Goal: Task Accomplishment & Management: Complete application form

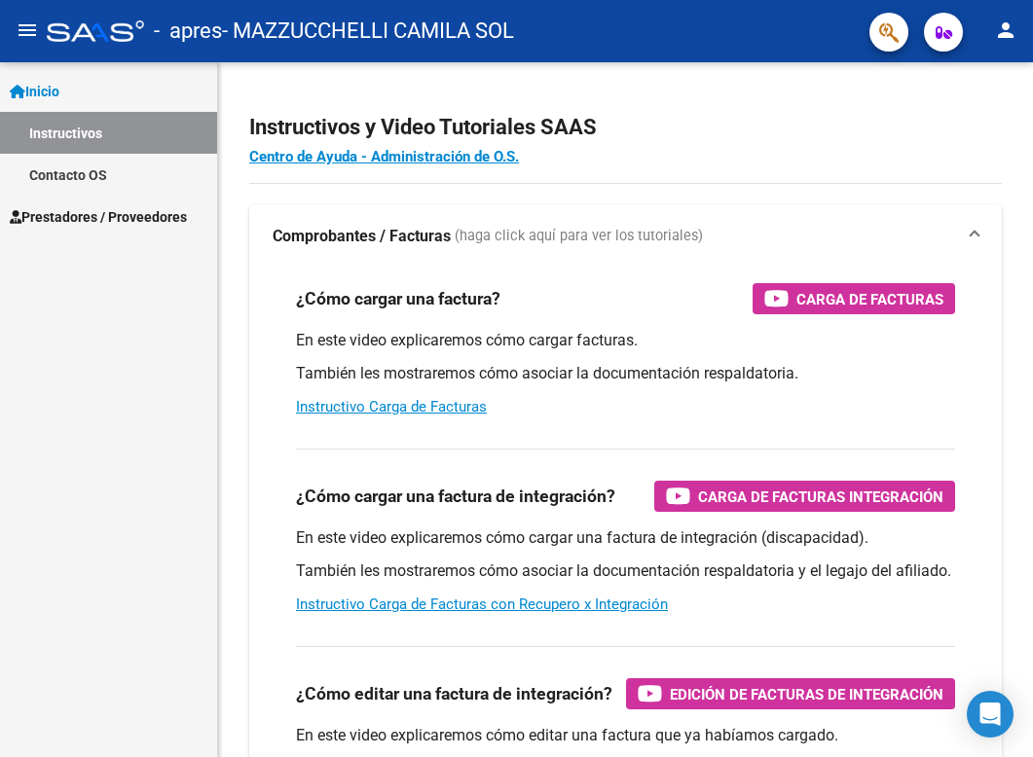
click at [59, 88] on span "Inicio" at bounding box center [35, 91] width 50 height 21
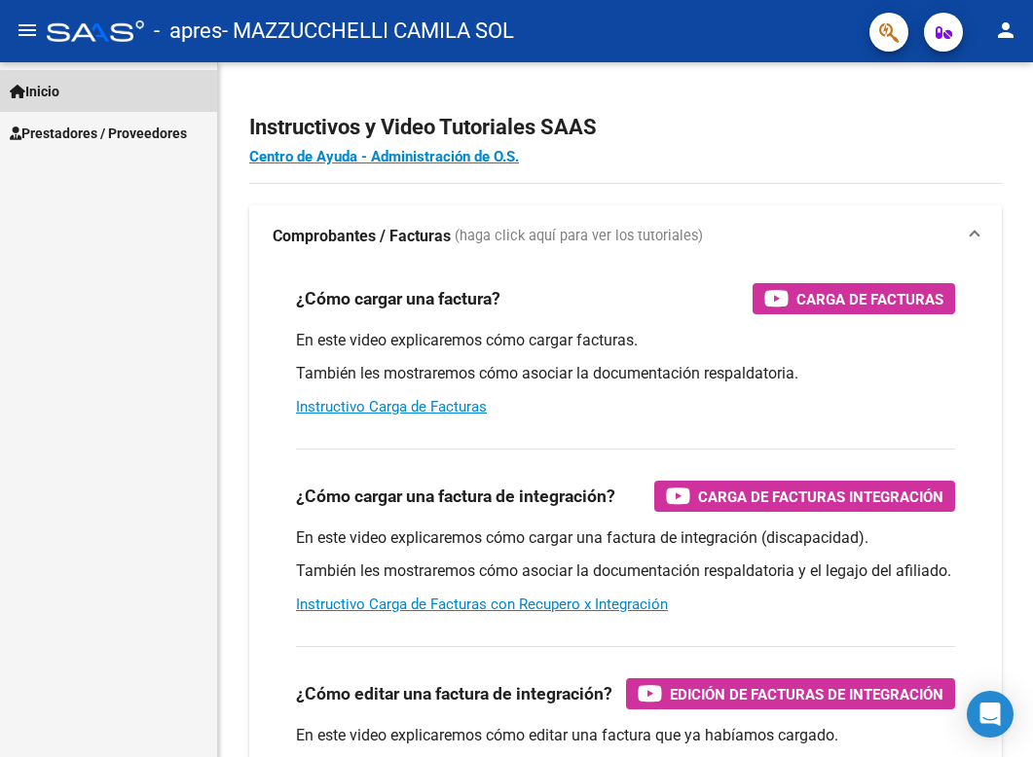
click at [59, 88] on span "Inicio" at bounding box center [35, 91] width 50 height 21
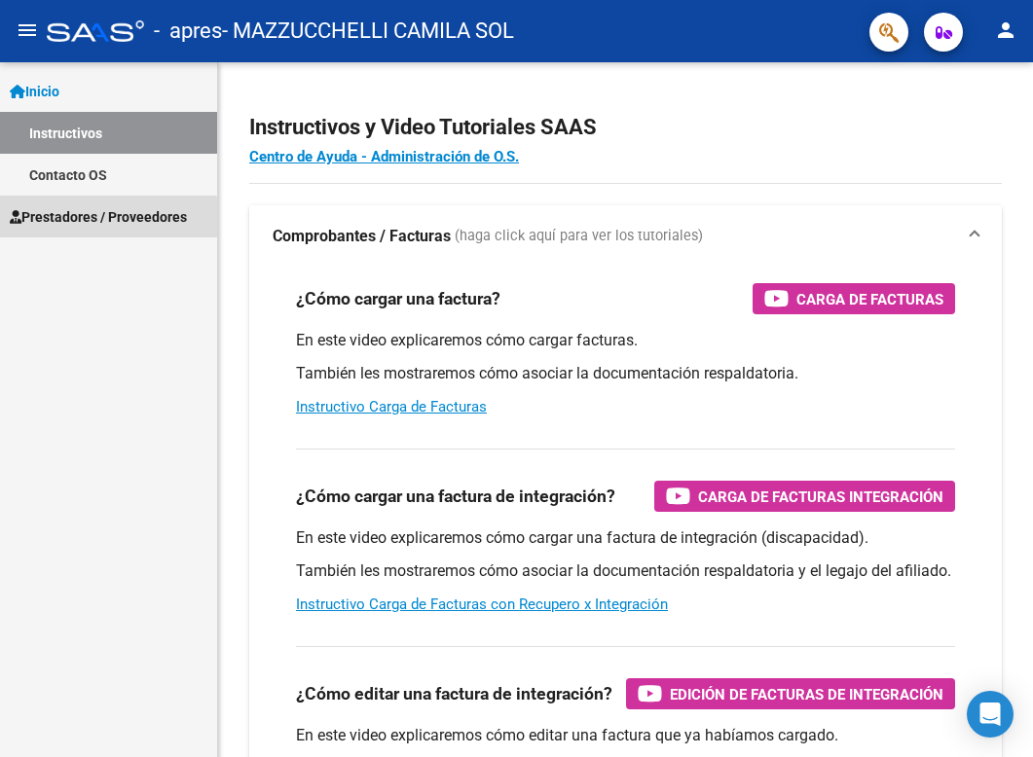
click at [95, 220] on span "Prestadores / Proveedores" at bounding box center [98, 216] width 177 height 21
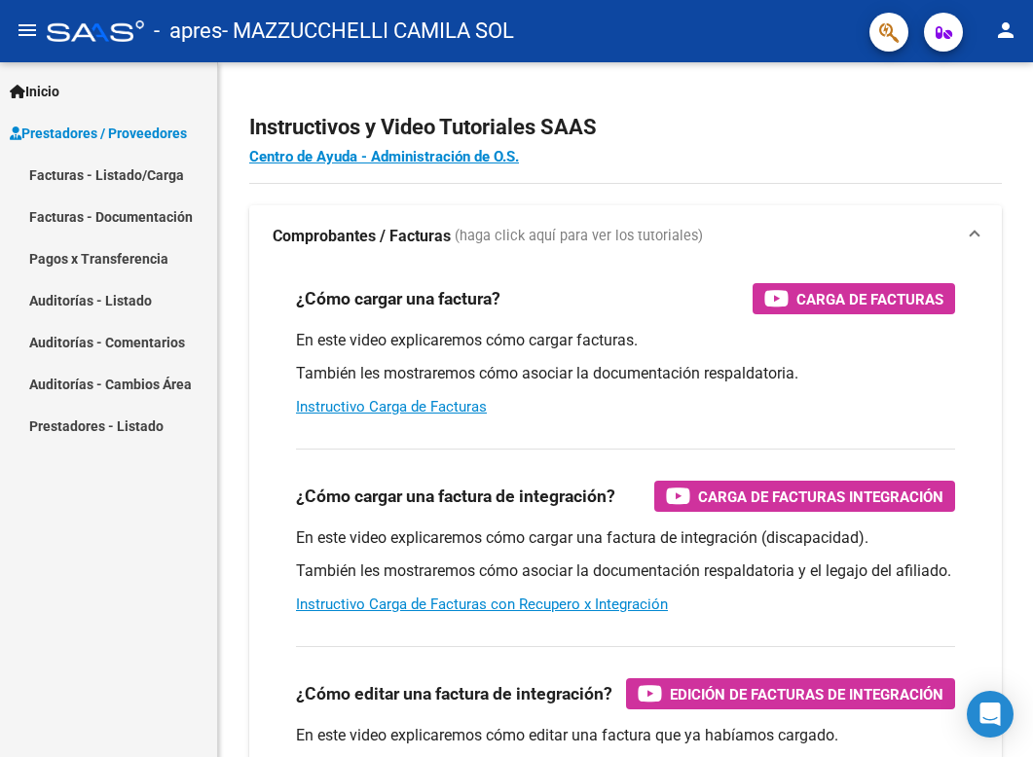
click at [132, 176] on link "Facturas - Listado/Carga" at bounding box center [108, 175] width 217 height 42
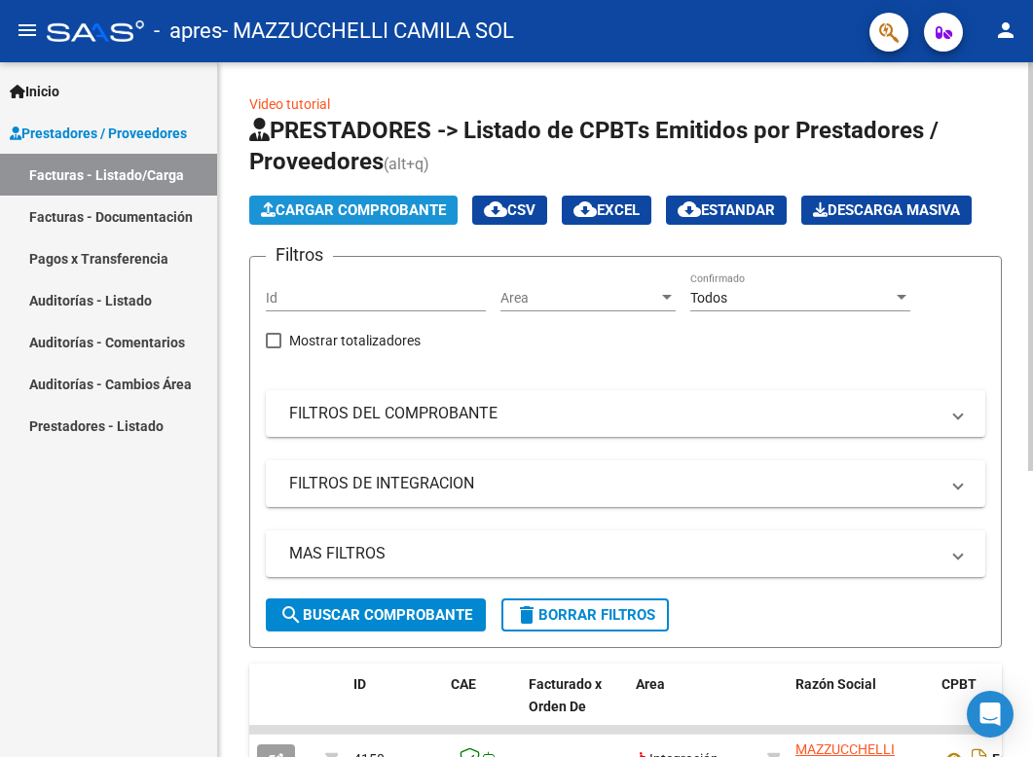
click at [346, 201] on span "Cargar Comprobante" at bounding box center [353, 210] width 185 height 18
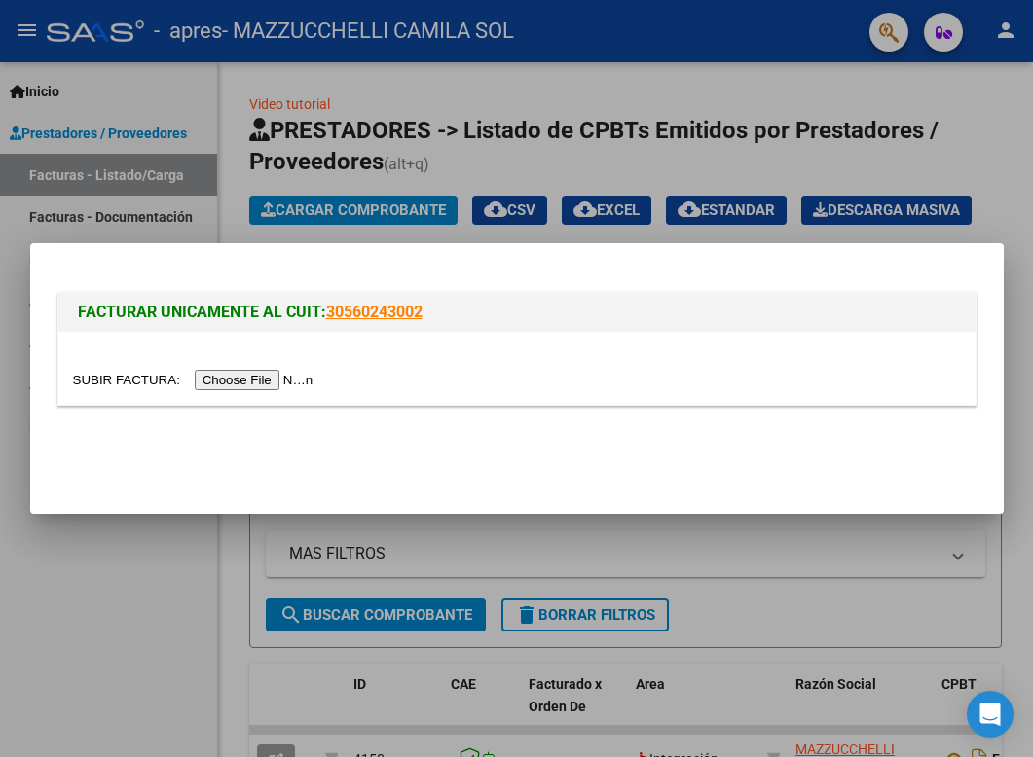
click at [273, 383] on input "file" at bounding box center [196, 380] width 246 height 20
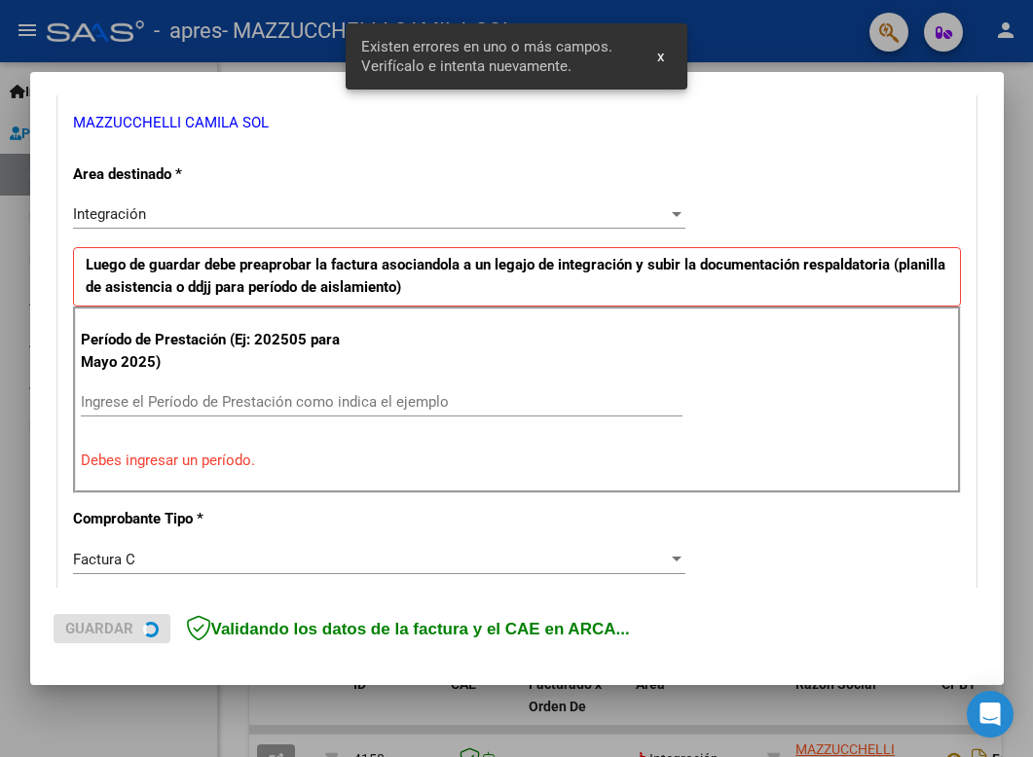
scroll to position [393, 0]
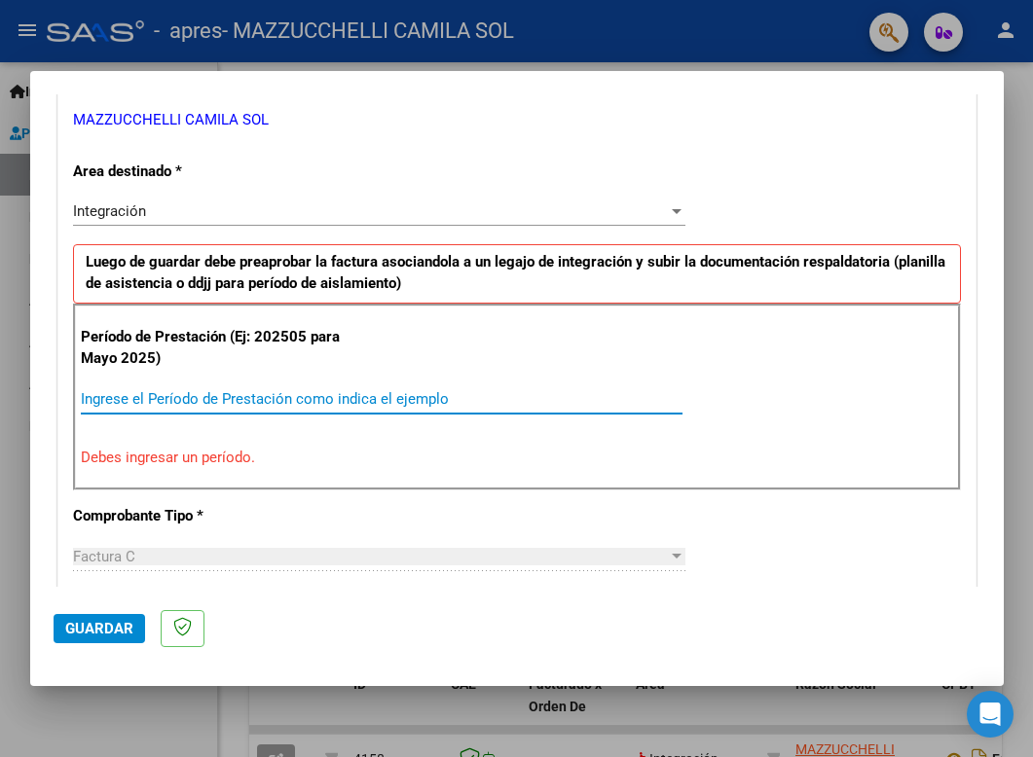
click at [203, 393] on input "Ingrese el Período de Prestación como indica el ejemplo" at bounding box center [381, 399] width 601 height 18
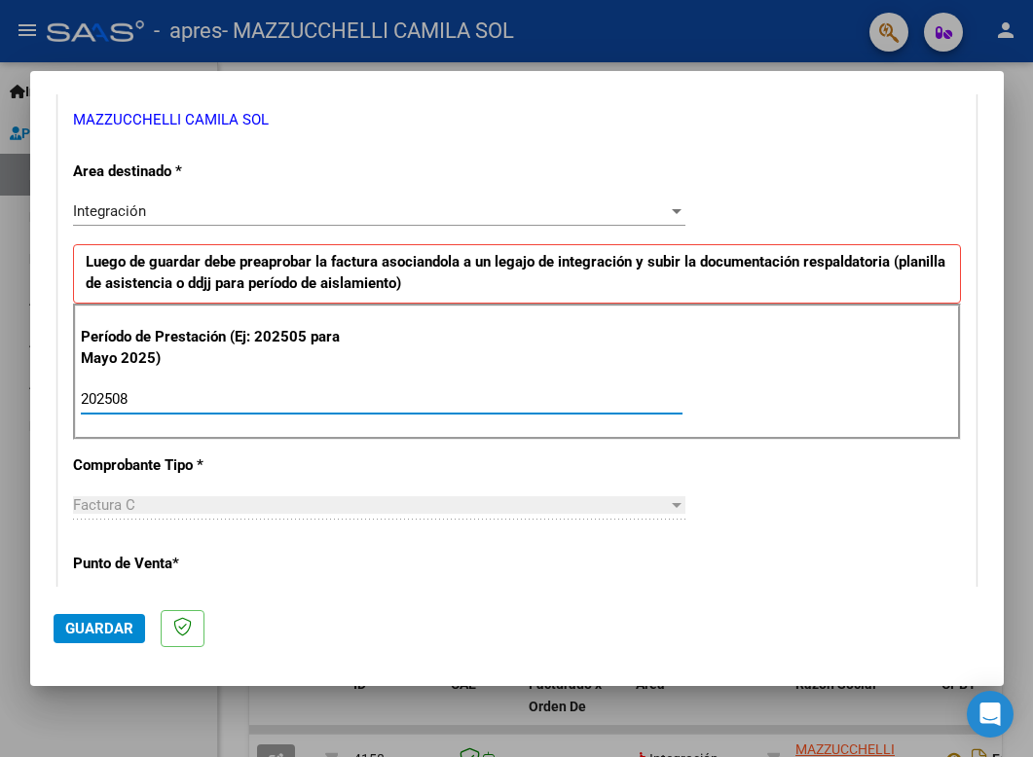
type input "202508"
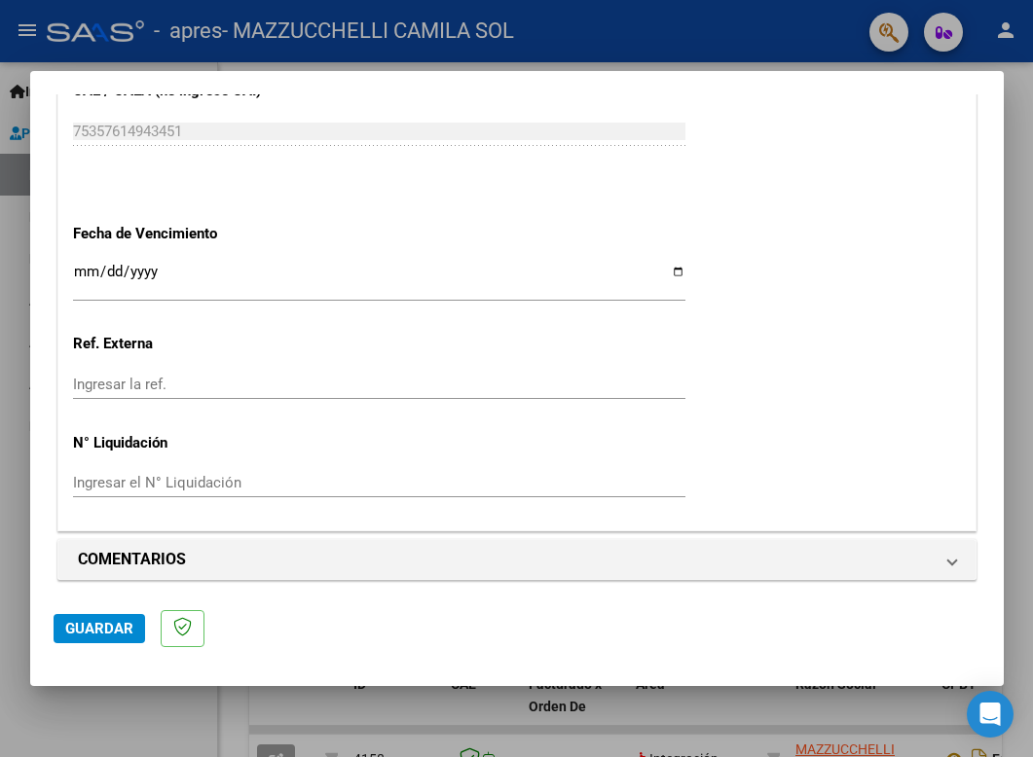
scroll to position [1277, 0]
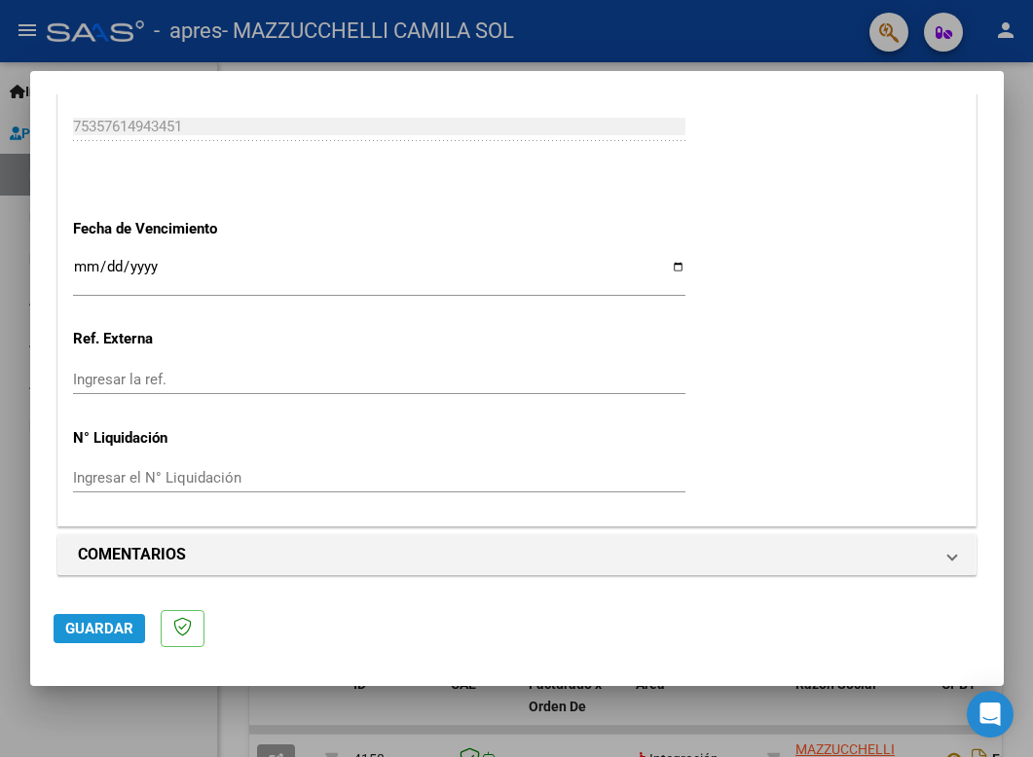
click at [115, 625] on span "Guardar" at bounding box center [99, 629] width 68 height 18
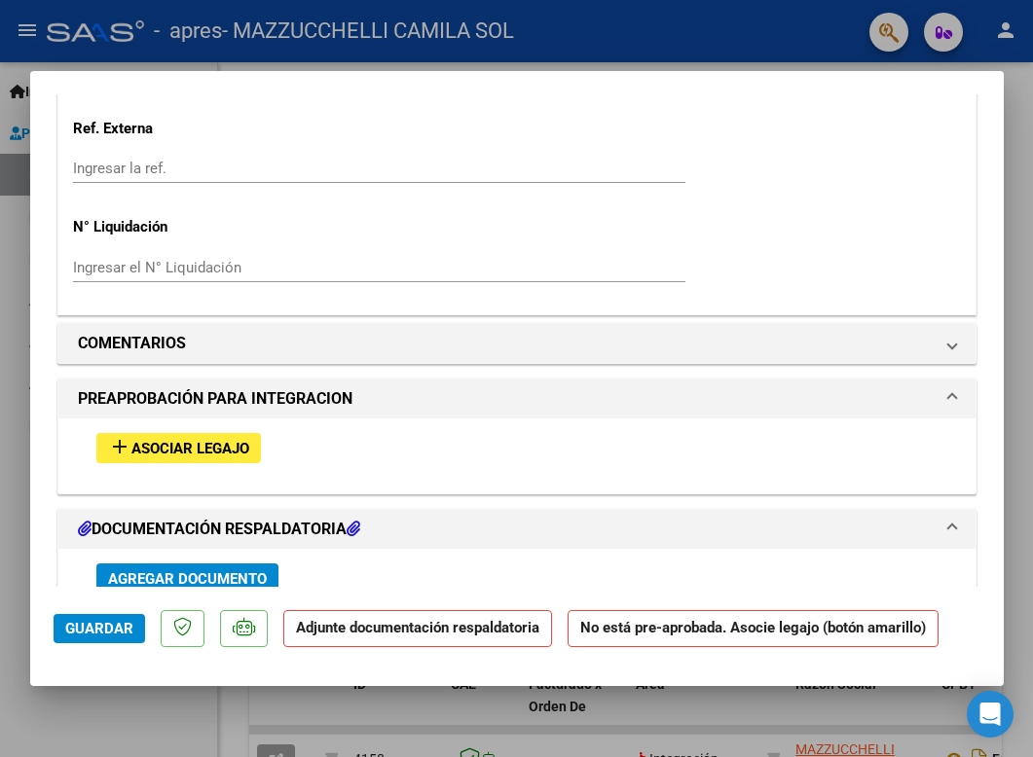
scroll to position [1469, 0]
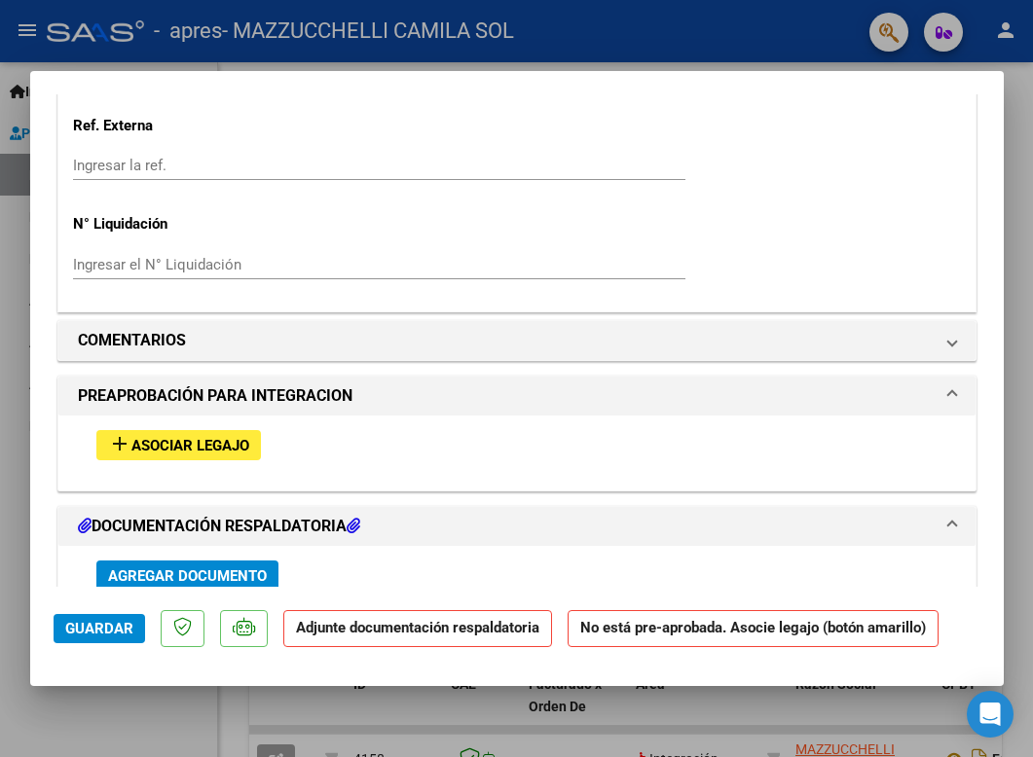
click at [230, 437] on span "Asociar Legajo" at bounding box center [190, 446] width 118 height 18
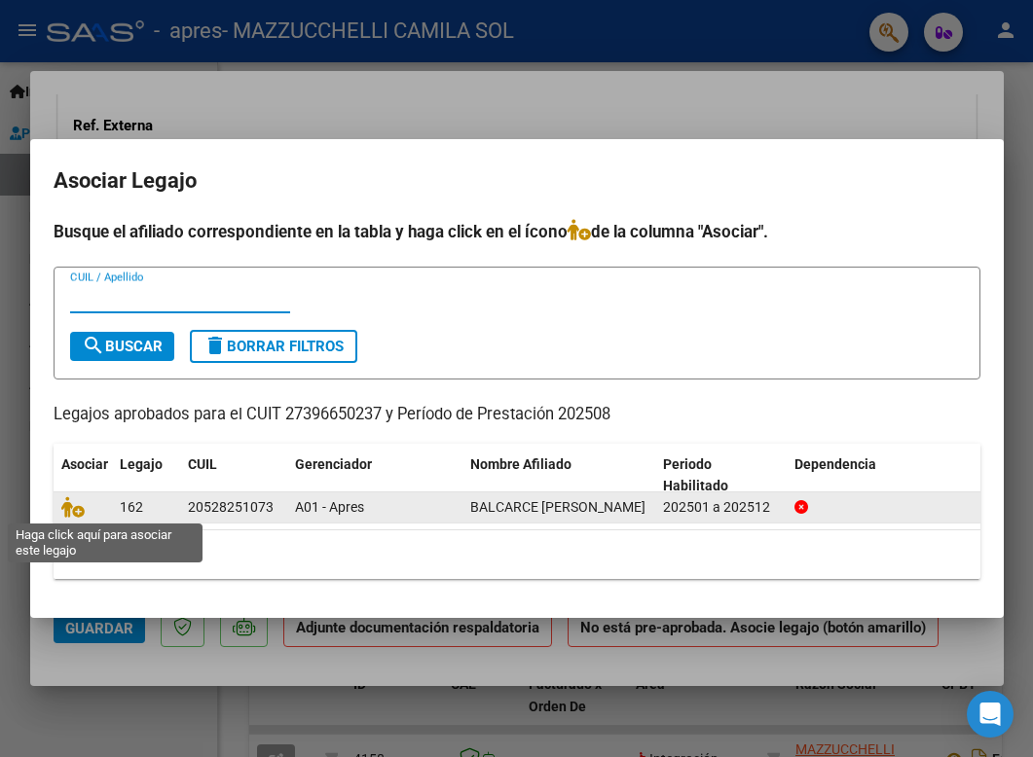
click at [84, 513] on span at bounding box center [75, 507] width 29 height 16
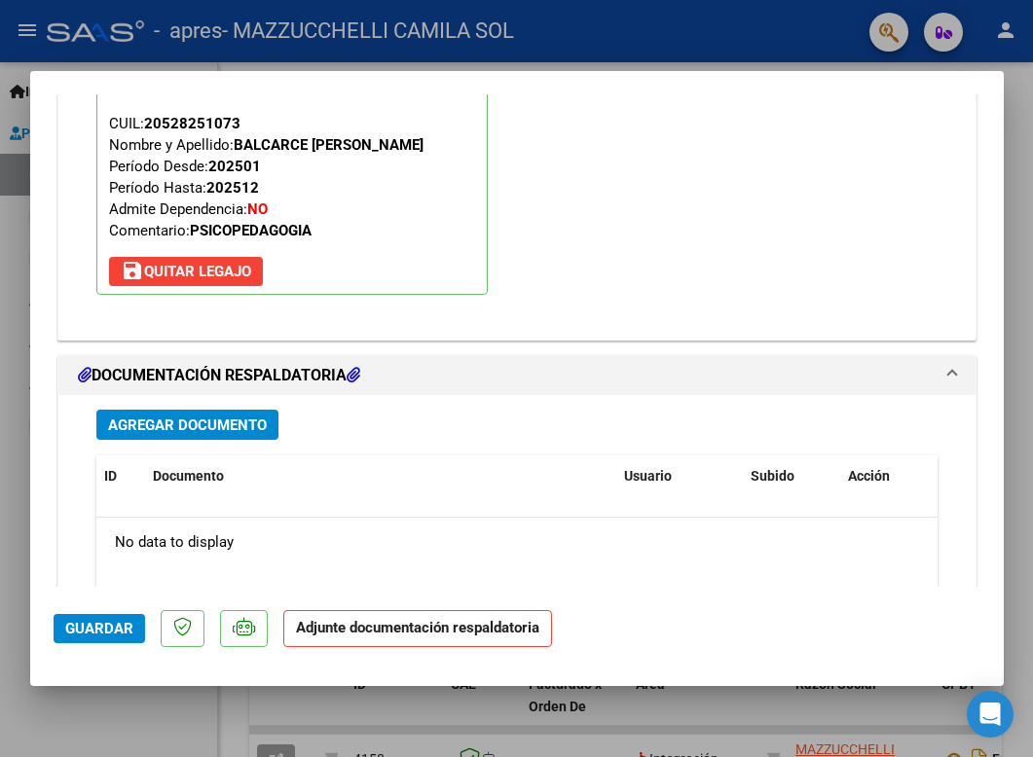
scroll to position [1934, 0]
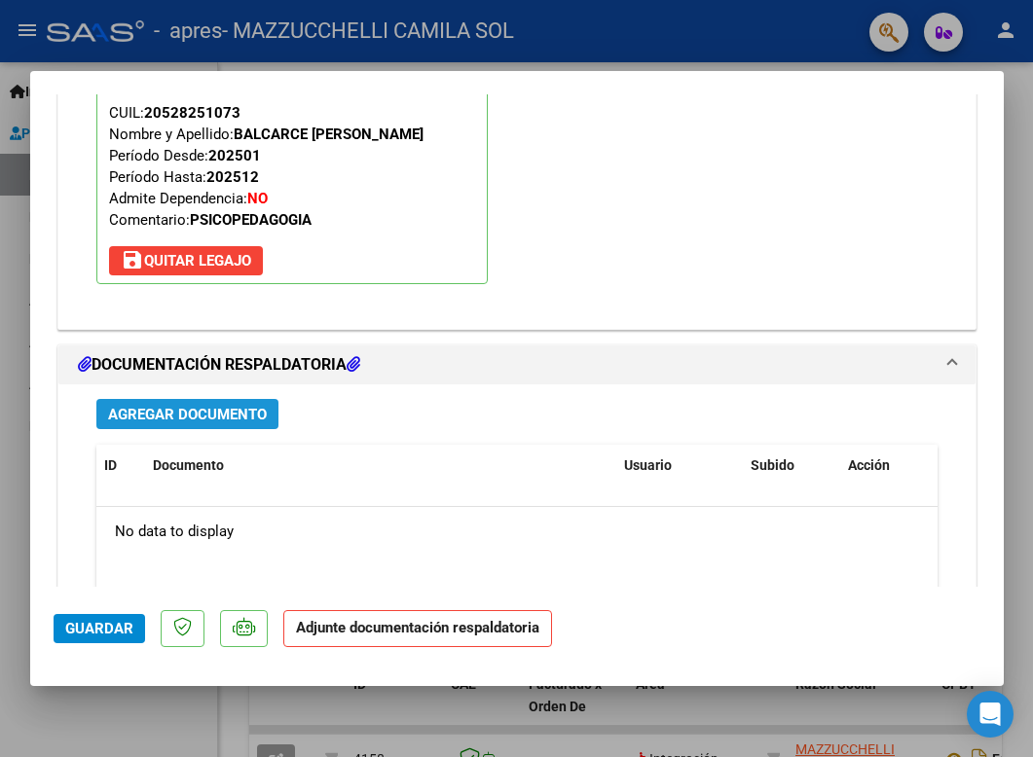
click at [235, 411] on span "Agregar Documento" at bounding box center [187, 415] width 159 height 18
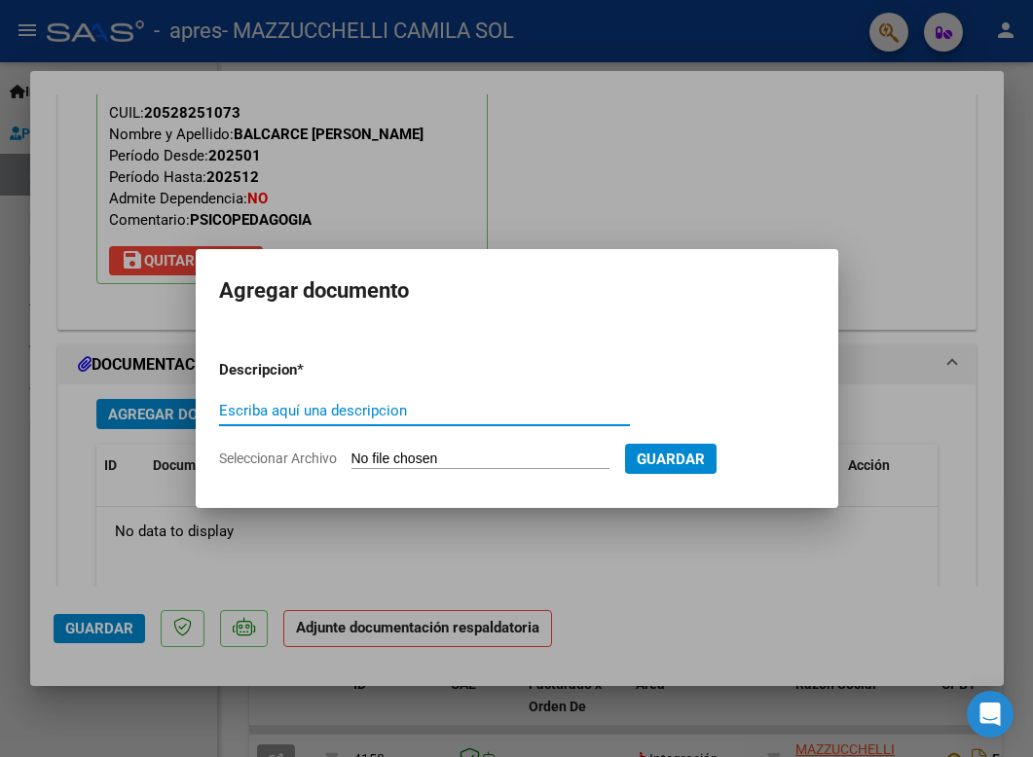
click at [273, 409] on input "Escriba aquí una descripcion" at bounding box center [424, 411] width 411 height 18
type input "asisencia"
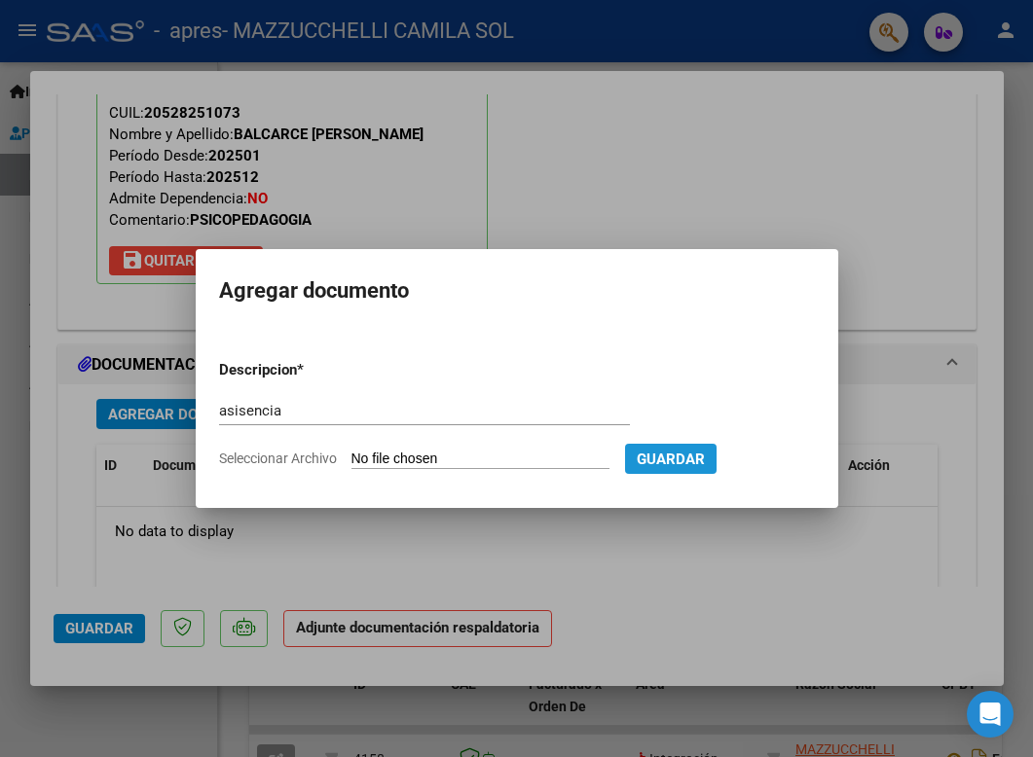
click at [704, 461] on span "Guardar" at bounding box center [670, 460] width 68 height 18
click at [476, 454] on input "Seleccionar Archivo" at bounding box center [480, 460] width 258 height 18
type input "C:\fakepath\Asist lauti agosto.pdf"
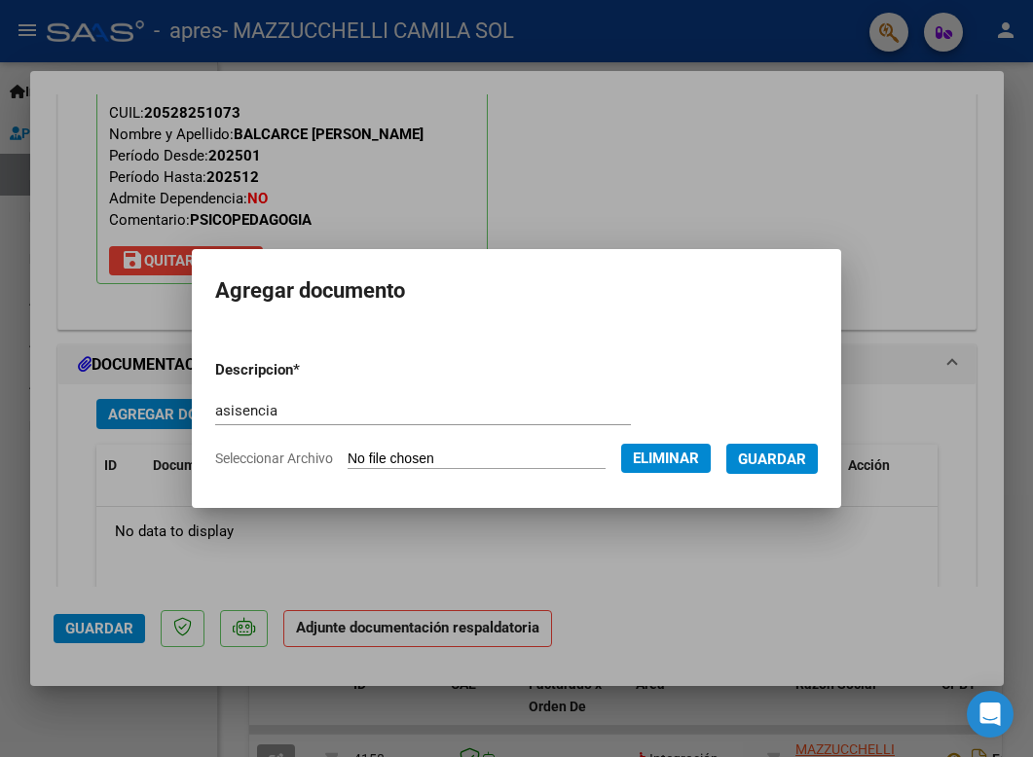
click at [789, 461] on span "Guardar" at bounding box center [772, 460] width 68 height 18
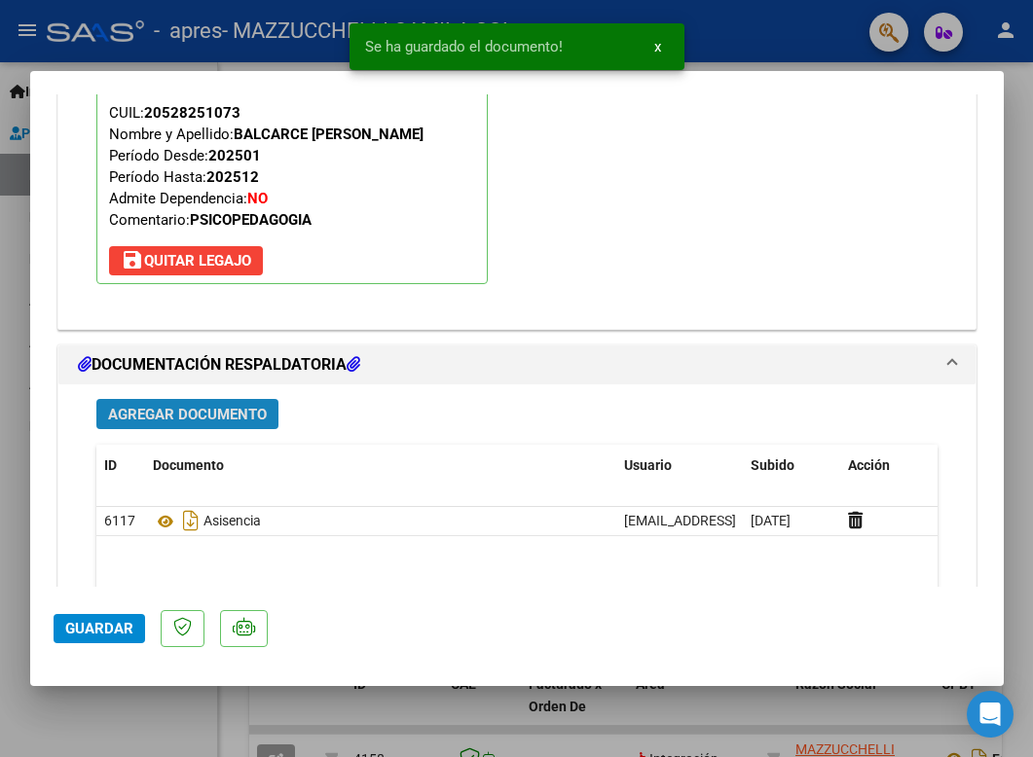
click at [181, 405] on span "Agregar Documento" at bounding box center [187, 414] width 159 height 18
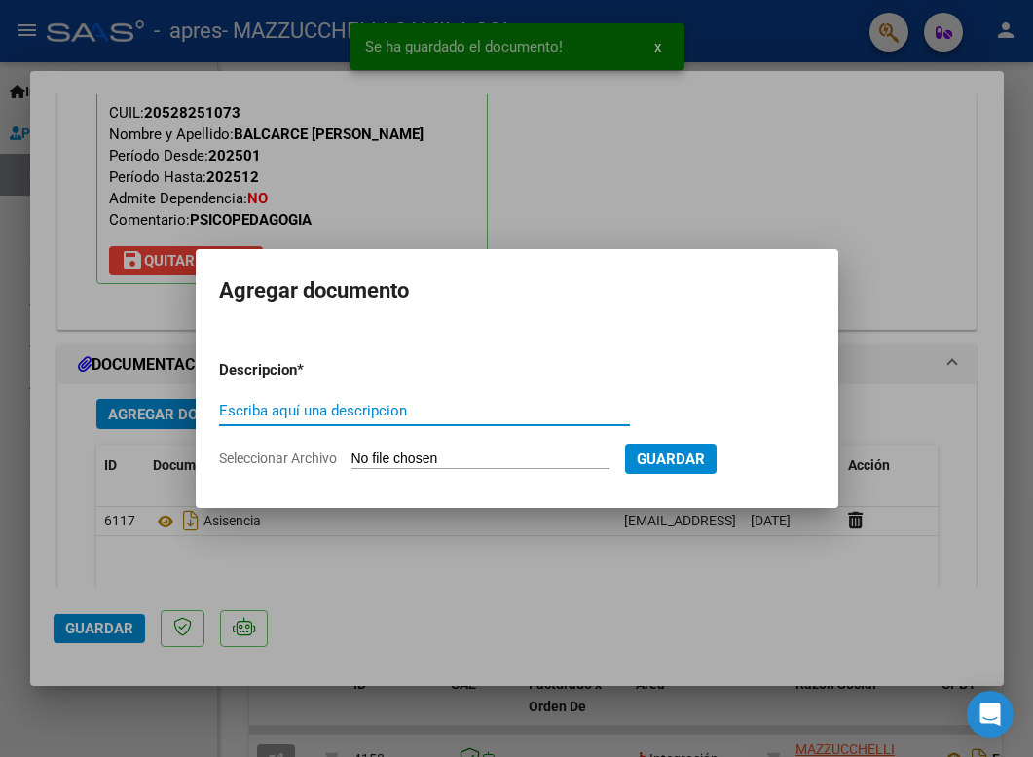
click at [340, 408] on input "Escriba aquí una descripcion" at bounding box center [424, 411] width 411 height 18
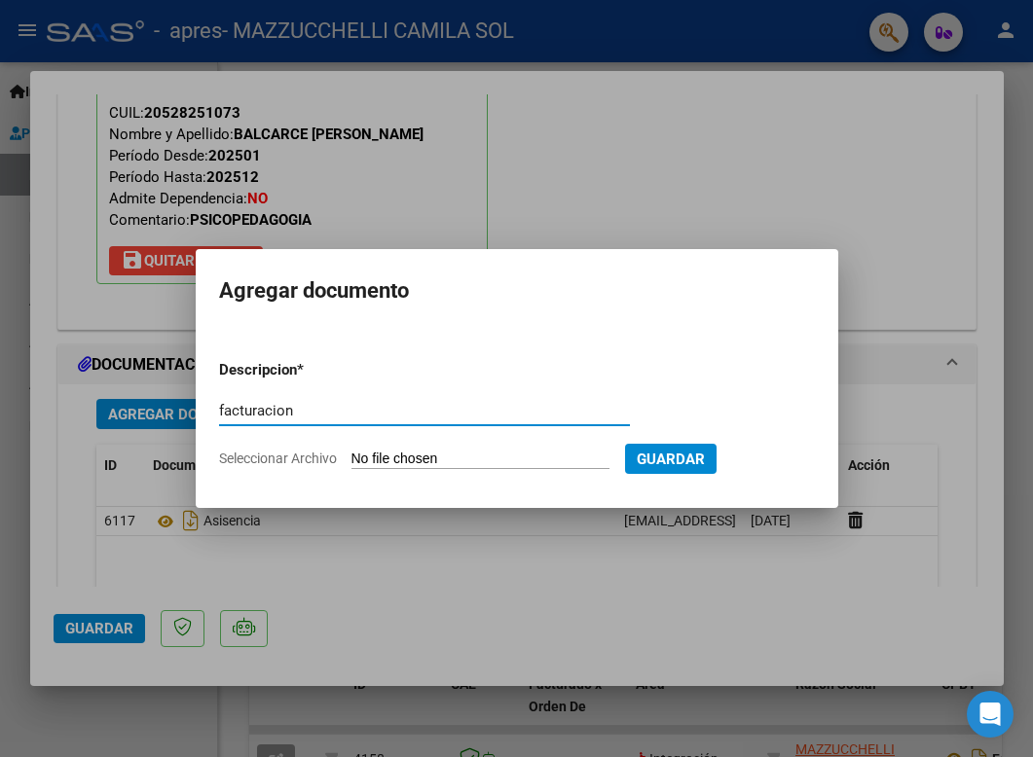
type input "facturacion"
click at [684, 464] on span "Guardar" at bounding box center [670, 460] width 68 height 18
click at [466, 465] on input "Seleccionar Archivo" at bounding box center [480, 460] width 258 height 18
type input "C:\fakepath\fact lauti agosto.pdf"
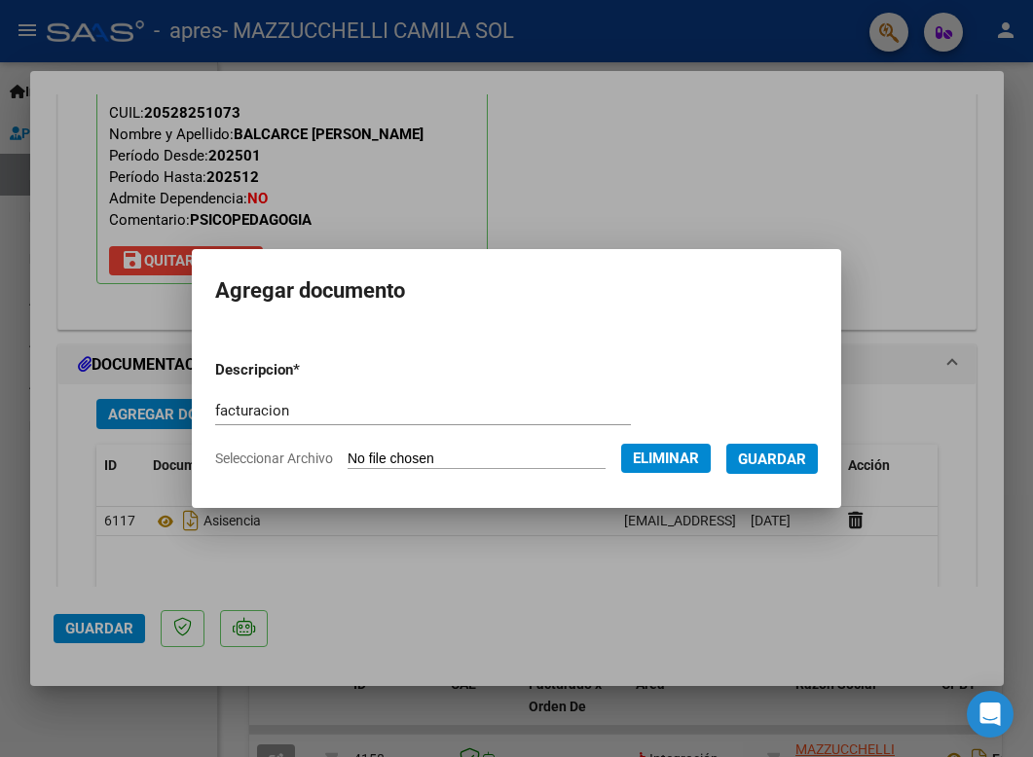
click at [781, 456] on span "Guardar" at bounding box center [772, 460] width 68 height 18
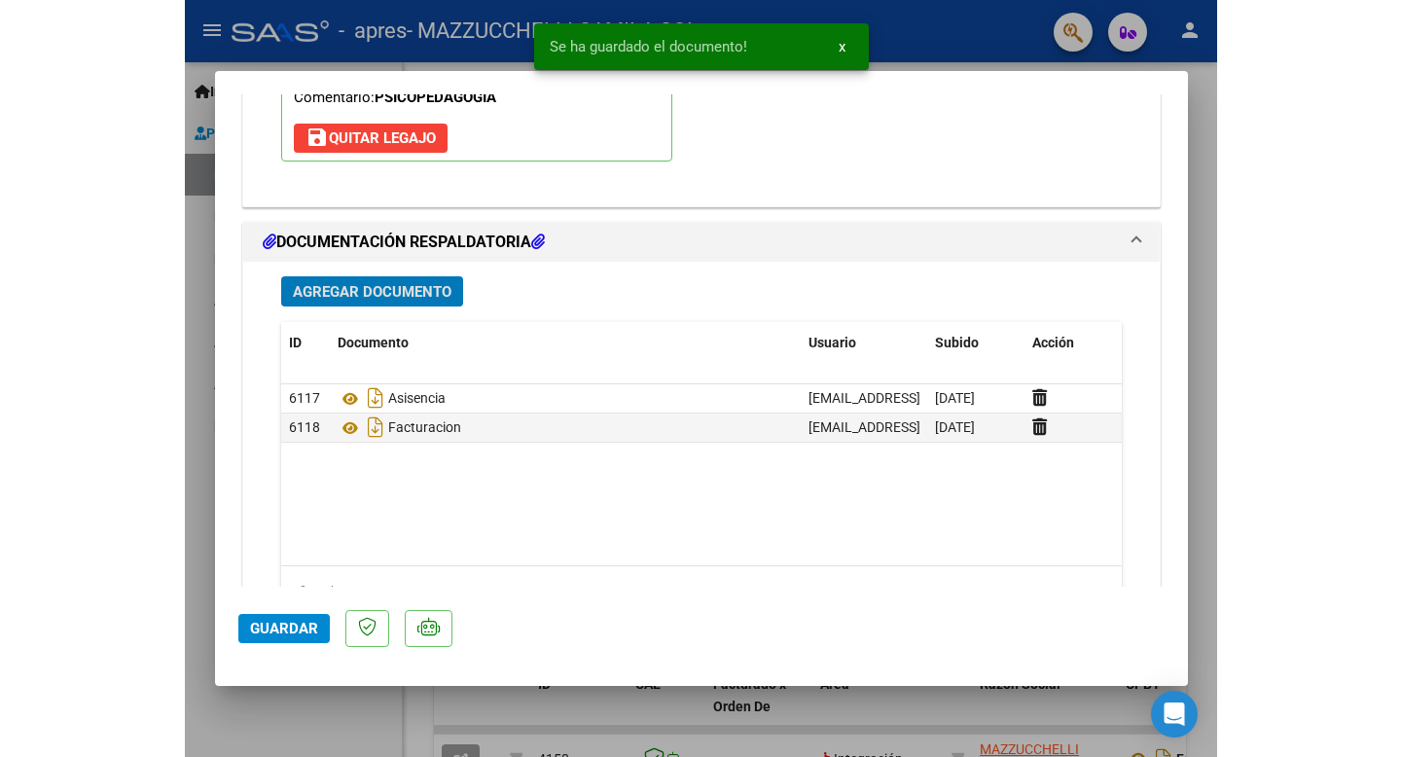
scroll to position [2142, 0]
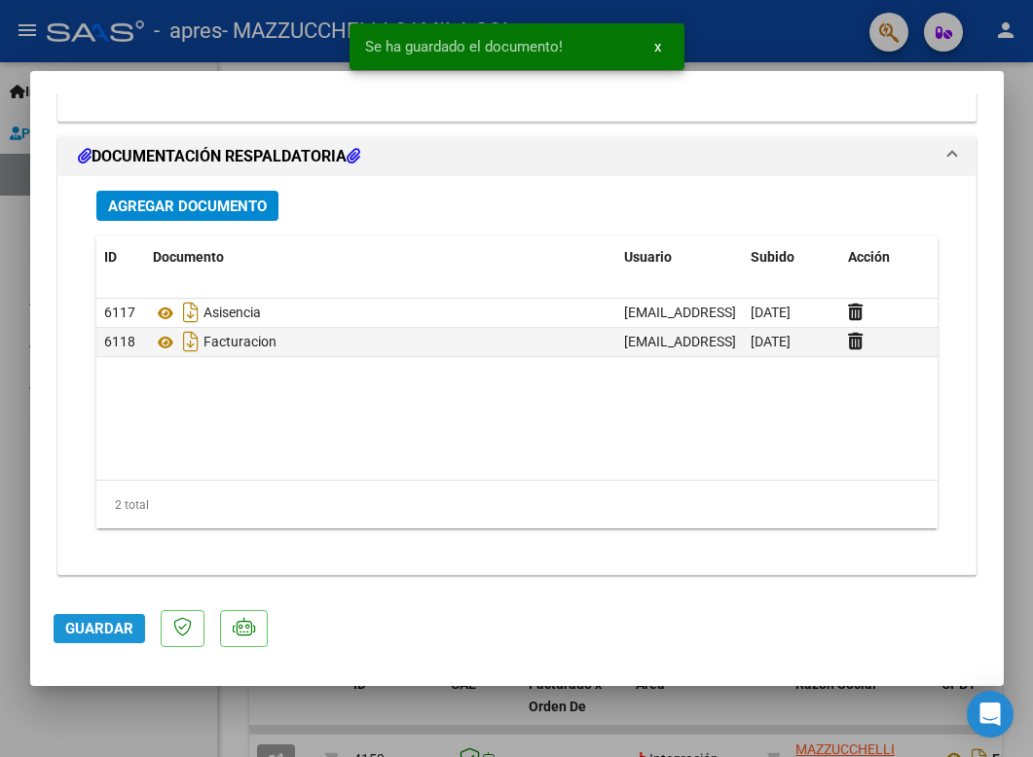
click at [96, 629] on span "Guardar" at bounding box center [99, 629] width 68 height 18
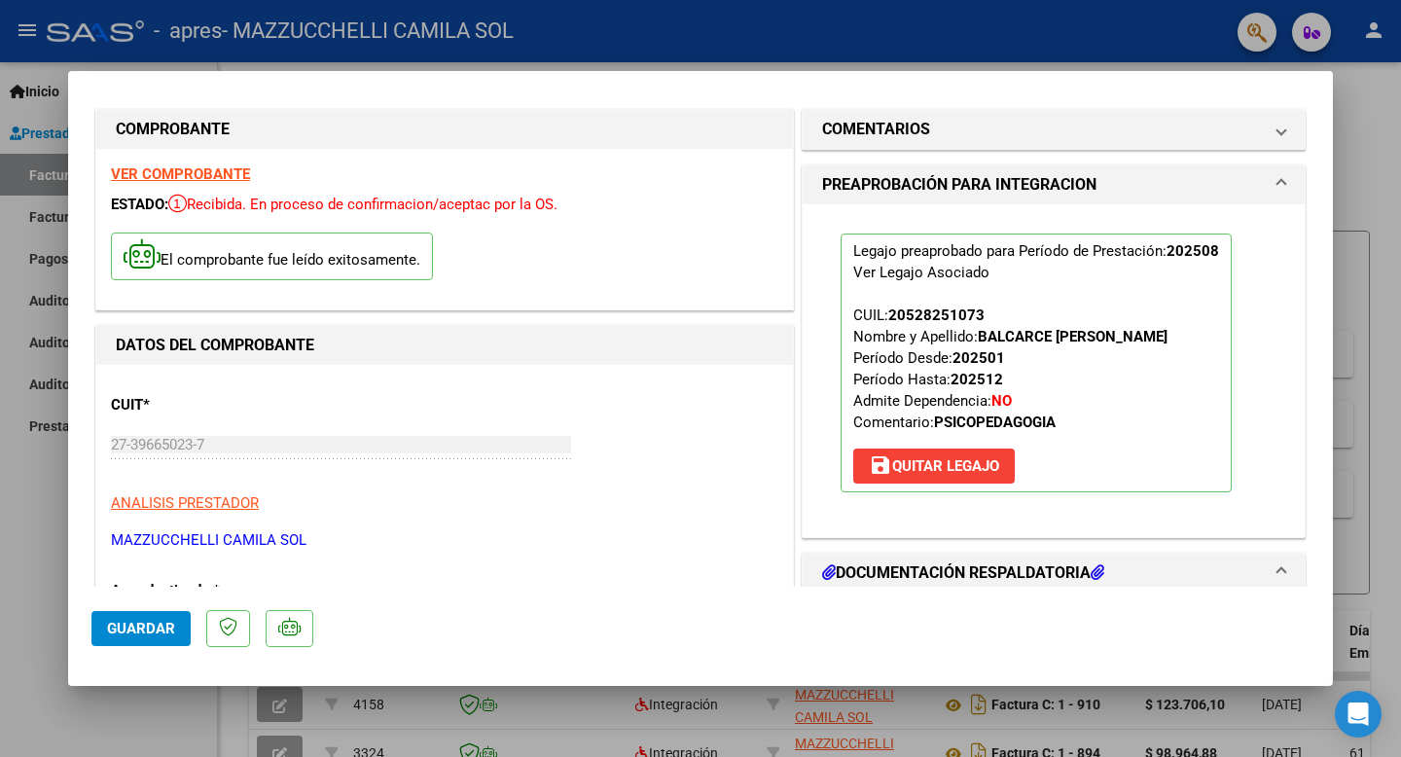
scroll to position [0, 0]
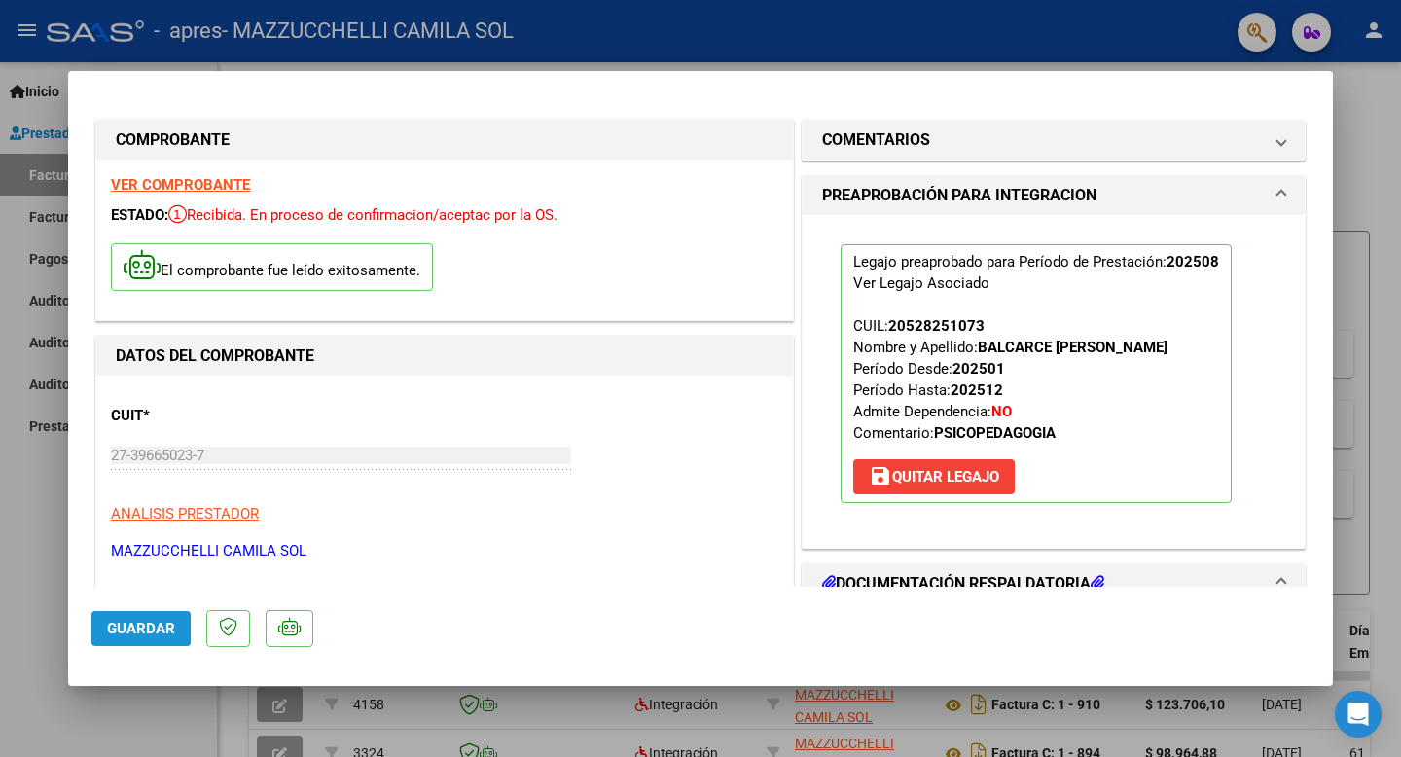
click at [156, 620] on span "Guardar" at bounding box center [141, 629] width 68 height 18
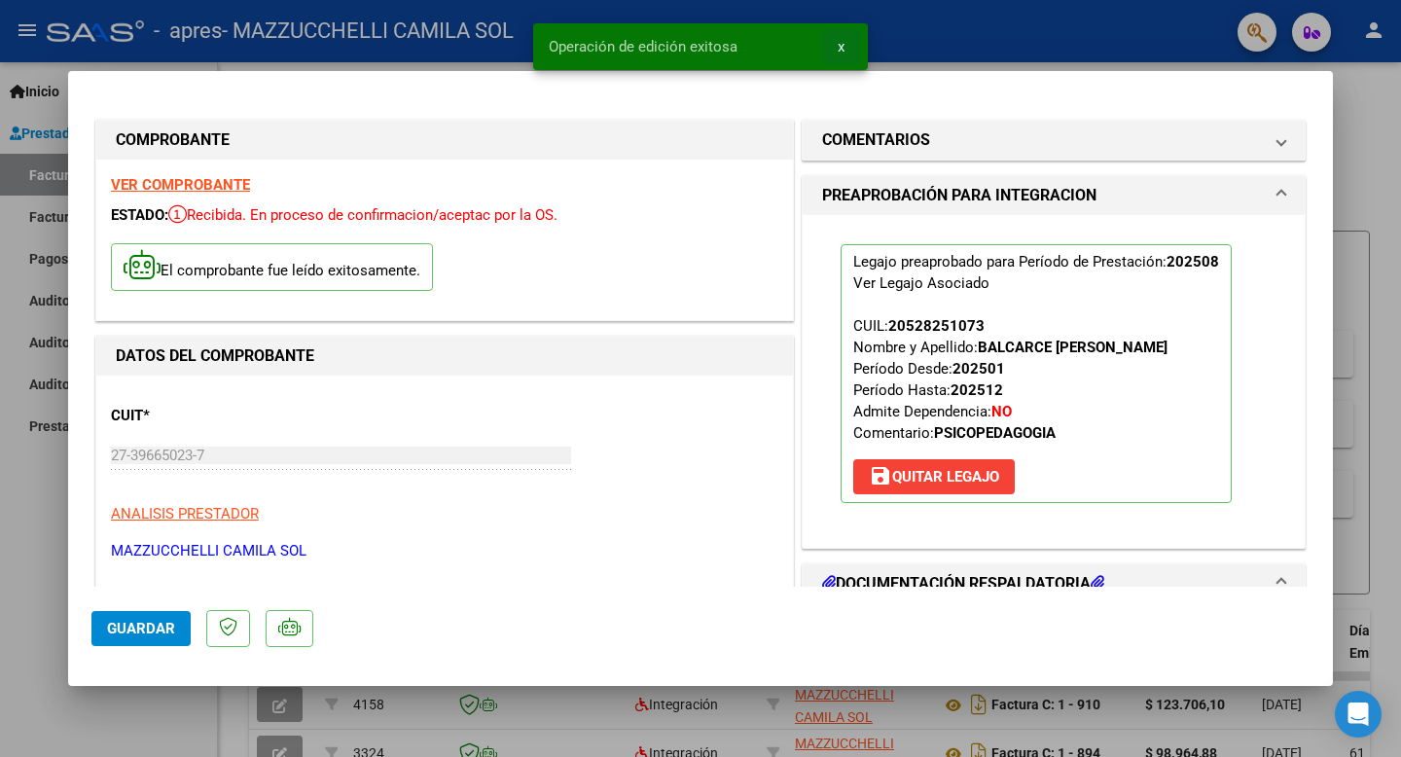
click at [839, 44] on span "x" at bounding box center [841, 47] width 7 height 18
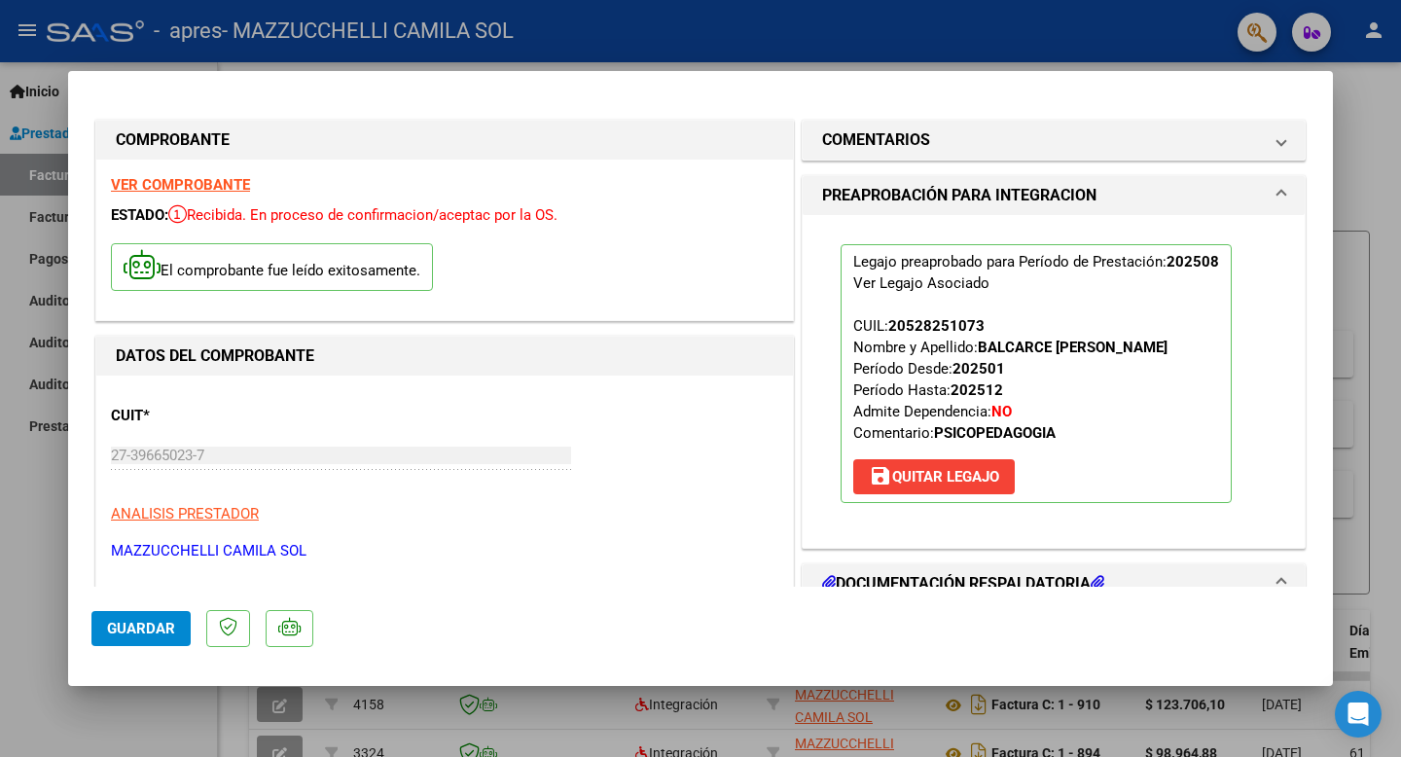
click at [1032, 109] on div at bounding box center [700, 378] width 1401 height 757
type input "$ 0,00"
